Goal: Check status: Check status

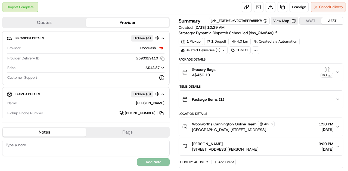
click at [326, 68] on icon "button" at bounding box center [327, 69] width 5 height 5
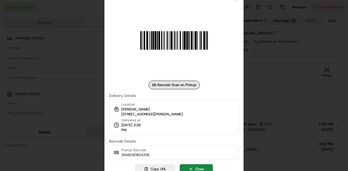
click at [286, 81] on div at bounding box center [174, 85] width 348 height 171
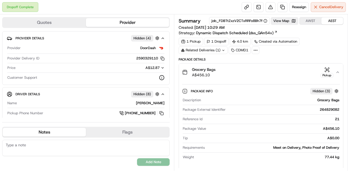
click at [328, 67] on icon "button" at bounding box center [327, 69] width 5 height 5
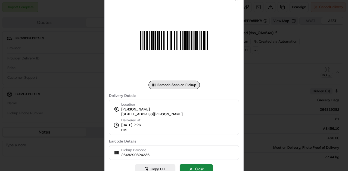
click at [268, 83] on div at bounding box center [174, 85] width 348 height 171
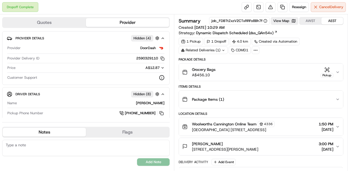
click at [210, 49] on div "Related Deliveries (1)" at bounding box center [203, 51] width 49 height 8
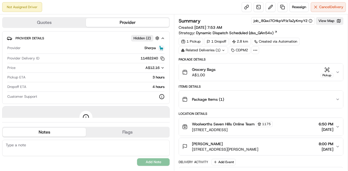
click at [326, 69] on icon "button" at bounding box center [327, 69] width 5 height 5
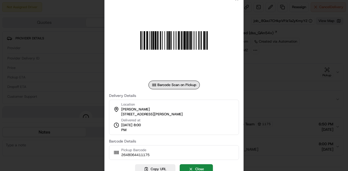
click at [297, 62] on div at bounding box center [174, 85] width 348 height 171
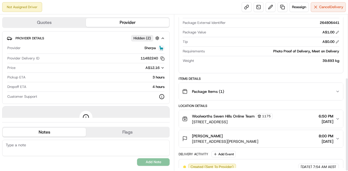
scroll to position [105, 0]
